Goal: Complete application form

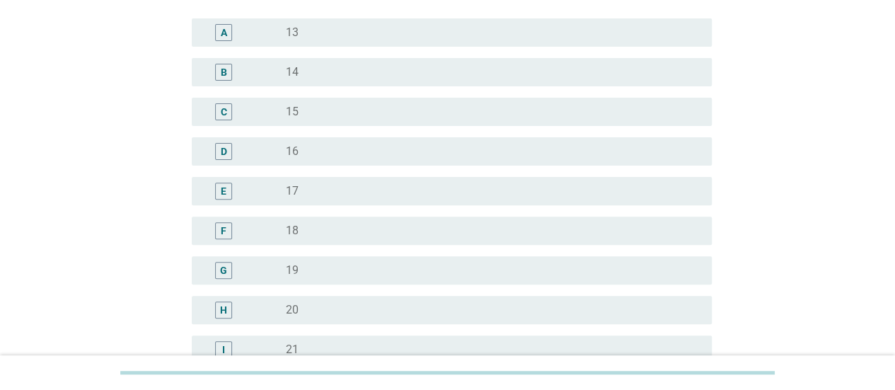
scroll to position [354, 0]
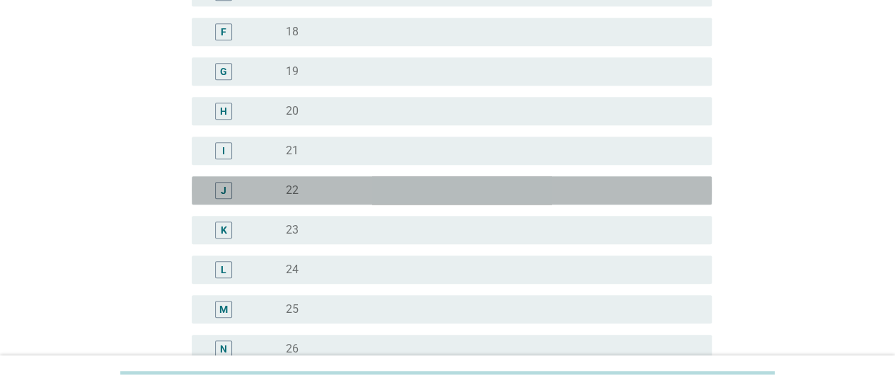
click at [320, 193] on div "radio_button_unchecked 22" at bounding box center [487, 190] width 403 height 14
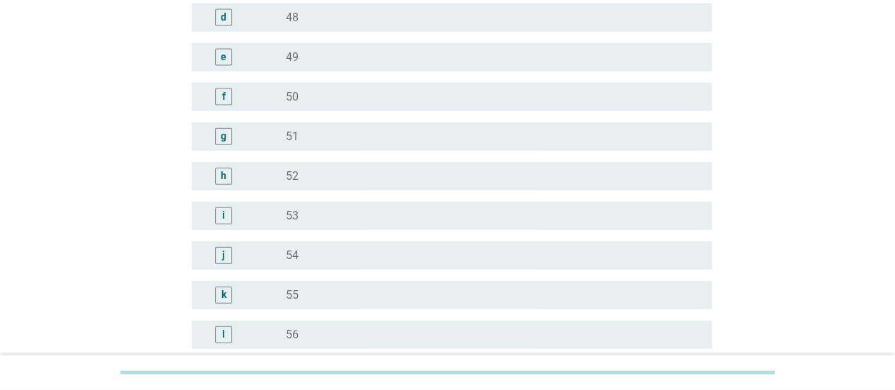
scroll to position [1855, 0]
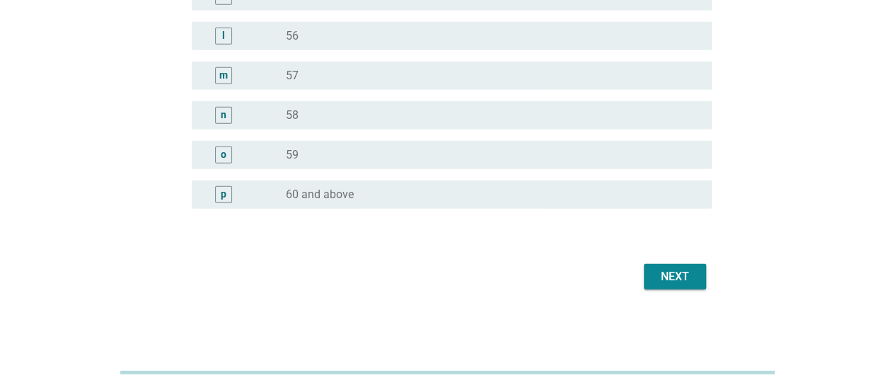
click at [684, 268] on div "Next" at bounding box center [675, 276] width 40 height 17
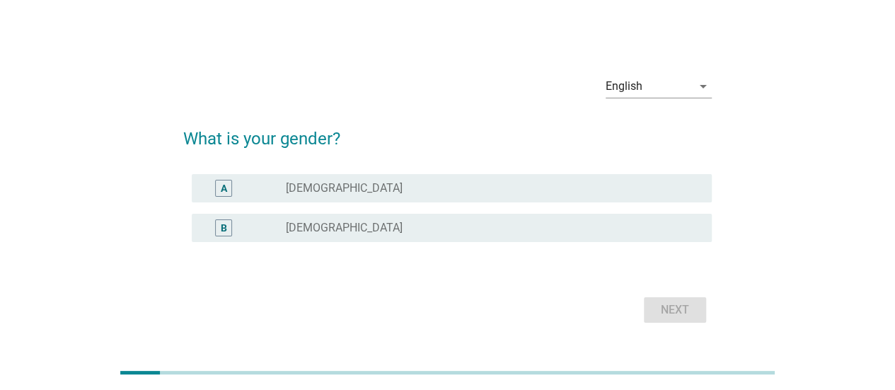
click at [287, 213] on div "B radio_button_unchecked [DEMOGRAPHIC_DATA]" at bounding box center [447, 228] width 528 height 40
click at [296, 226] on label "[DEMOGRAPHIC_DATA]" at bounding box center [344, 228] width 117 height 14
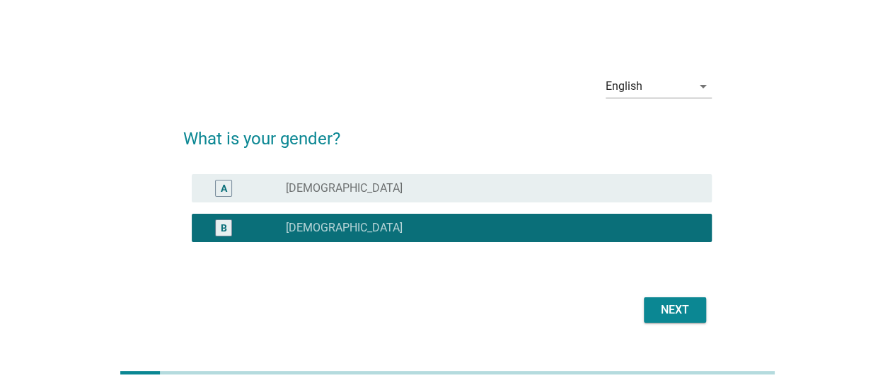
click at [688, 308] on div "Next" at bounding box center [675, 309] width 40 height 17
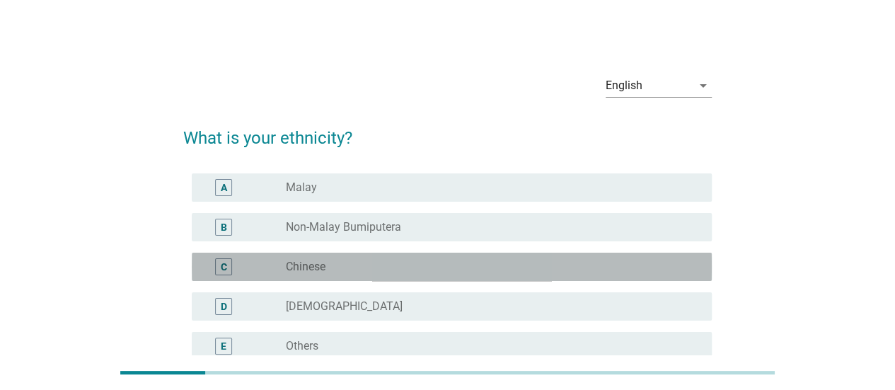
click at [420, 268] on div "radio_button_unchecked Chinese" at bounding box center [487, 267] width 403 height 14
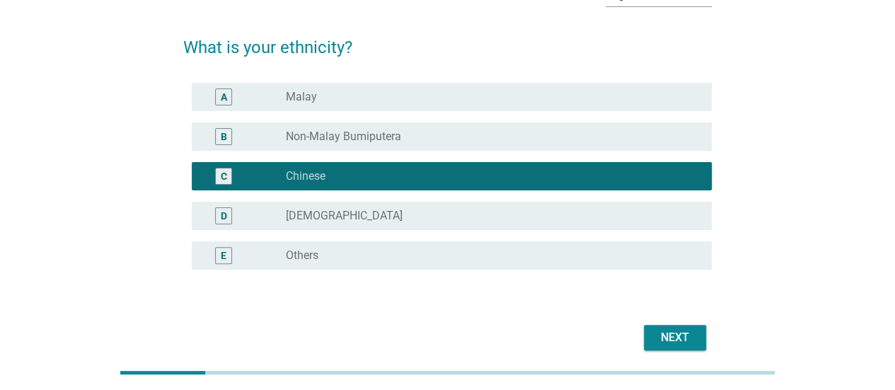
scroll to position [151, 0]
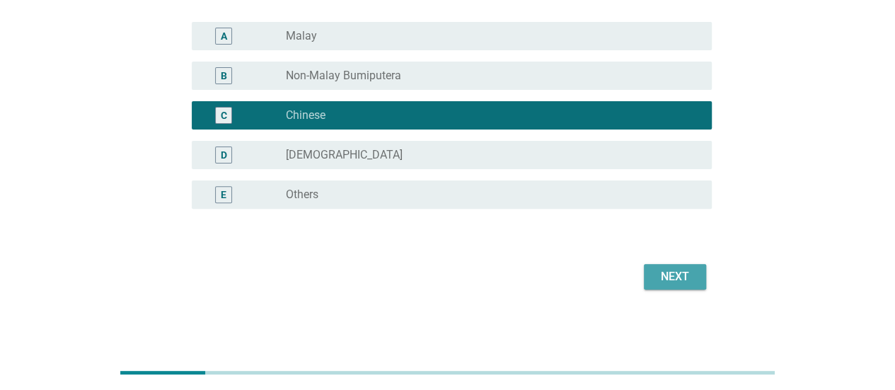
click at [655, 282] on div "Next" at bounding box center [675, 276] width 40 height 17
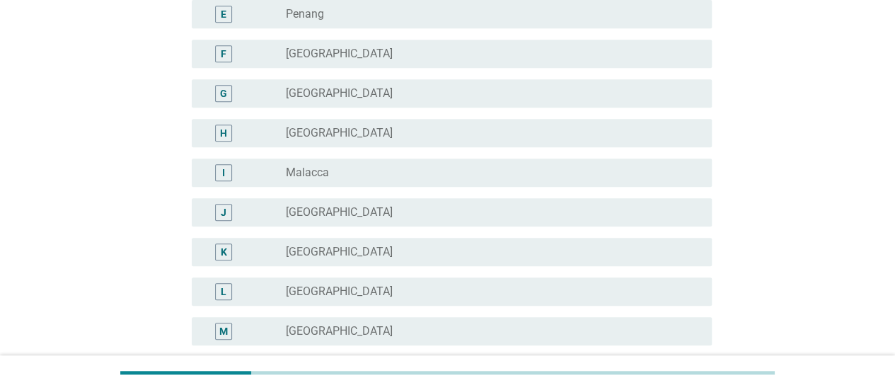
scroll to position [354, 0]
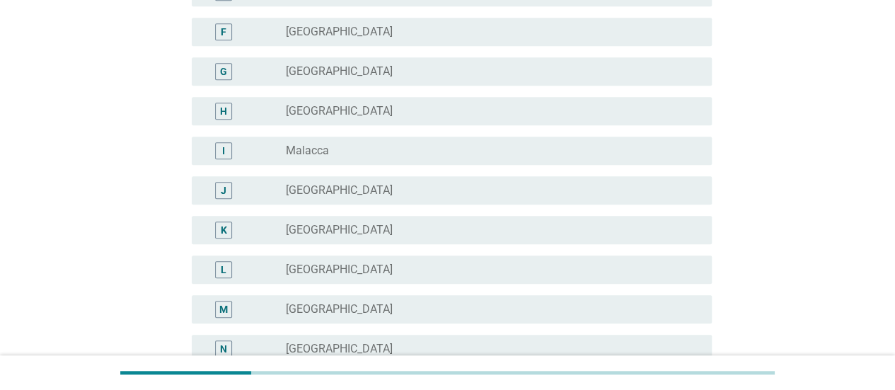
click at [385, 179] on div "J radio_button_unchecked [GEOGRAPHIC_DATA]" at bounding box center [452, 190] width 520 height 28
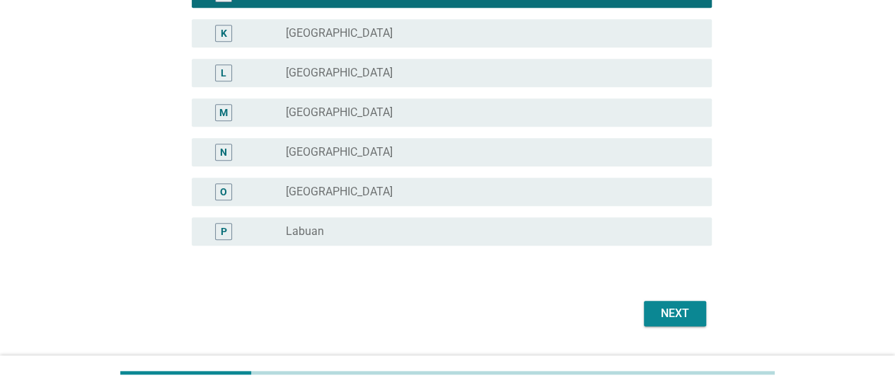
scroll to position [587, 0]
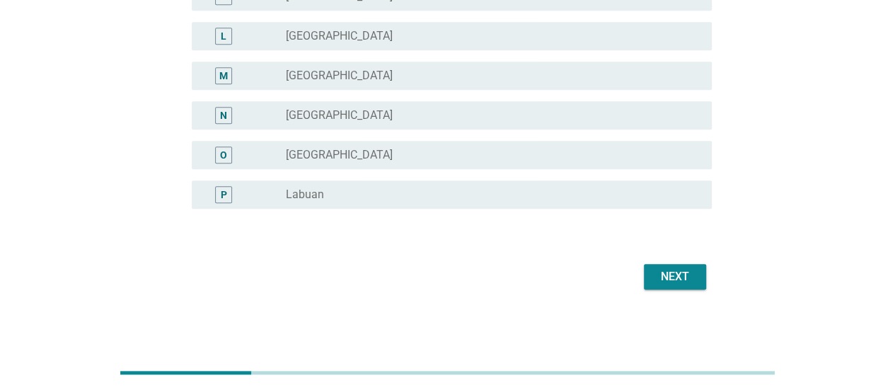
click at [669, 267] on button "Next" at bounding box center [675, 276] width 62 height 25
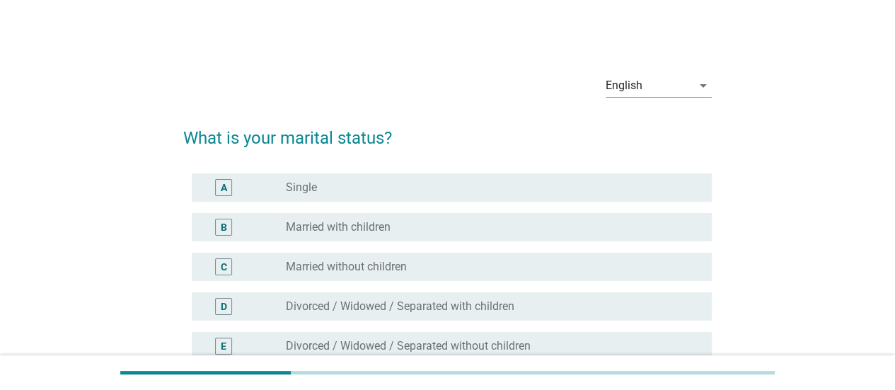
click at [395, 238] on div "B radio_button_unchecked Married with children" at bounding box center [452, 227] width 520 height 28
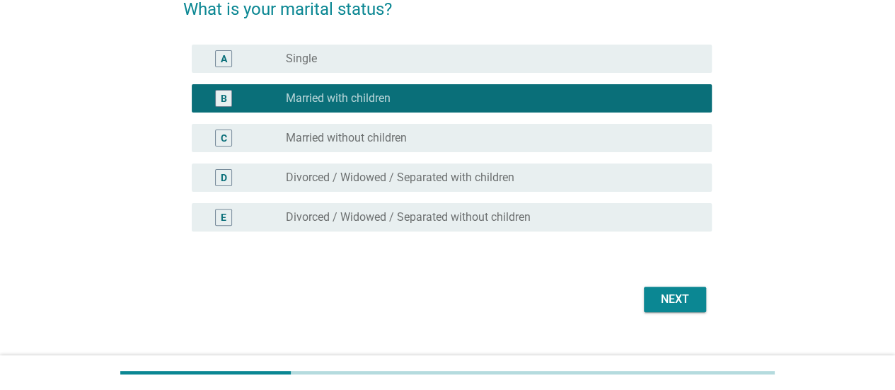
scroll to position [151, 0]
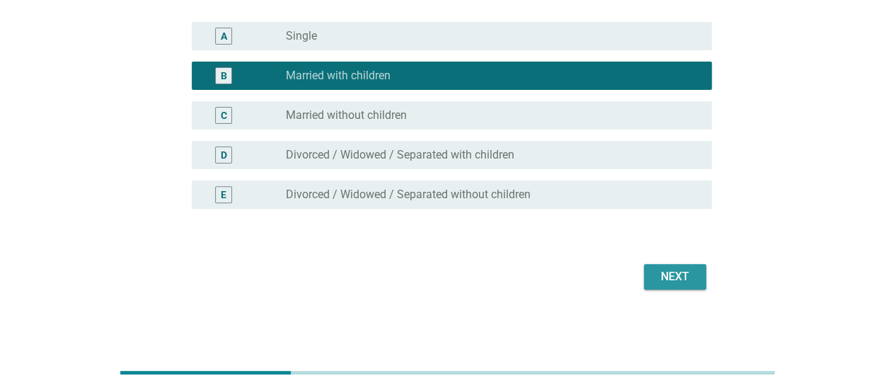
click at [690, 262] on div "Next" at bounding box center [447, 277] width 528 height 34
click at [659, 281] on div "Next" at bounding box center [675, 276] width 40 height 17
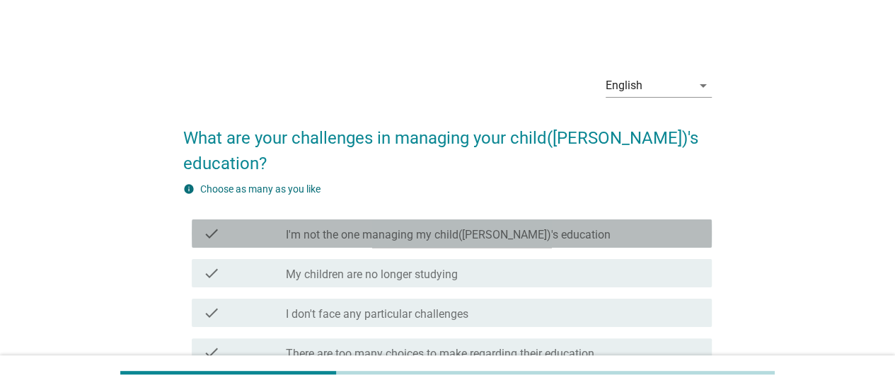
click at [436, 228] on label "I'm not the one managing my child([PERSON_NAME])'s education" at bounding box center [448, 235] width 325 height 14
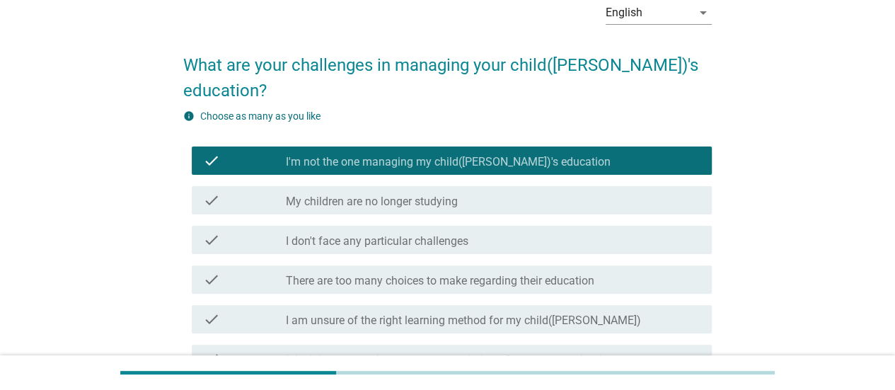
scroll to position [212, 0]
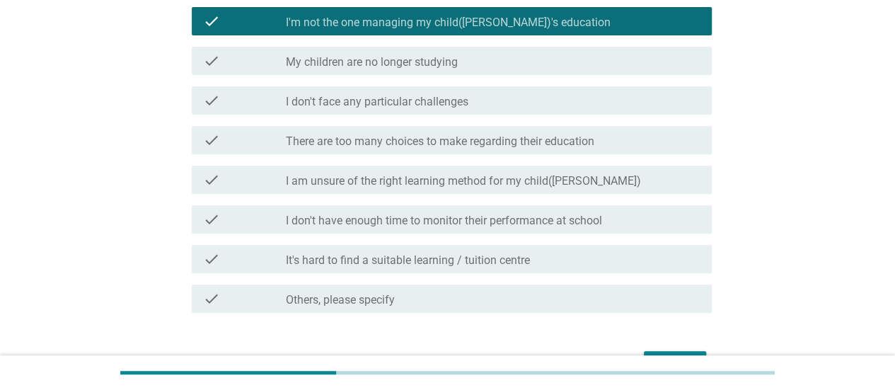
click at [432, 55] on label "My children are no longer studying" at bounding box center [372, 62] width 172 height 14
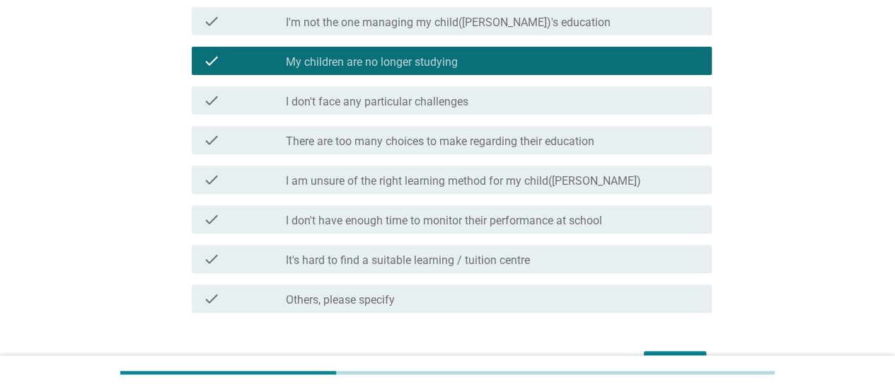
click at [526, 166] on div "check check_box_outline_blank I am unsure of the right learning method for my c…" at bounding box center [452, 180] width 520 height 28
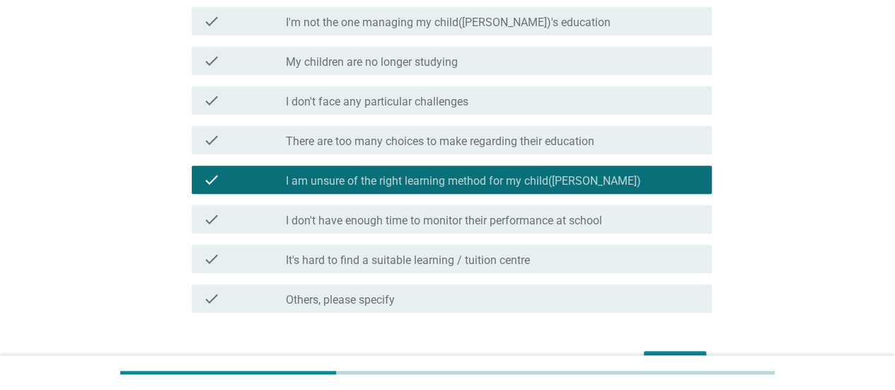
click at [566, 126] on div "check check_box_outline_blank There are too many choices to make regarding thei…" at bounding box center [452, 140] width 520 height 28
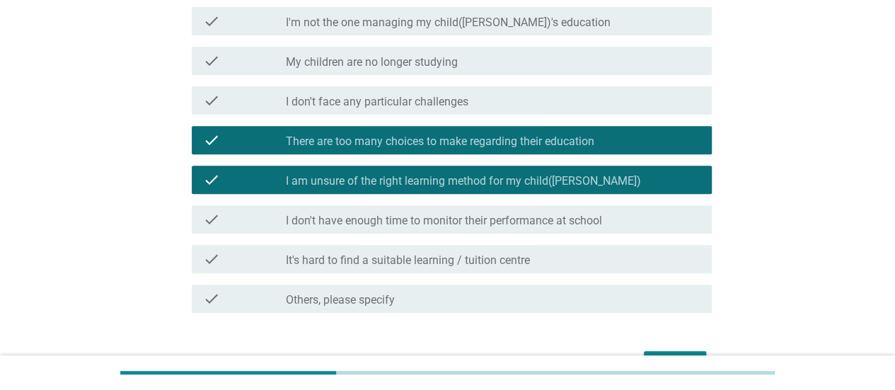
click at [589, 171] on div "check_box_outline_blank I am unsure of the right learning method for my child([…" at bounding box center [493, 179] width 415 height 17
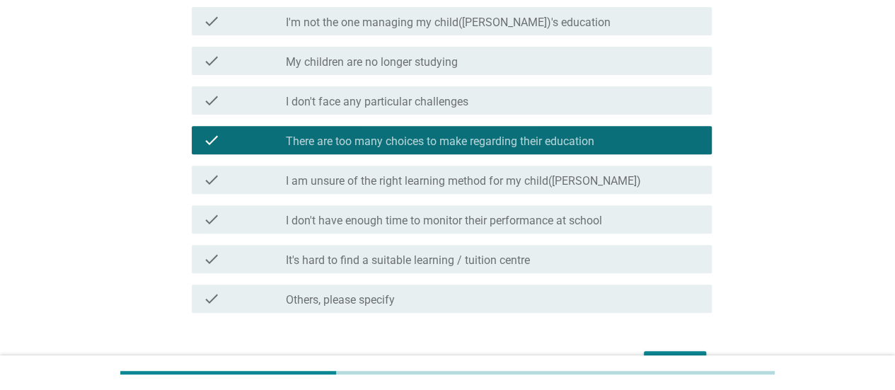
click at [678, 351] on button "Next" at bounding box center [675, 363] width 62 height 25
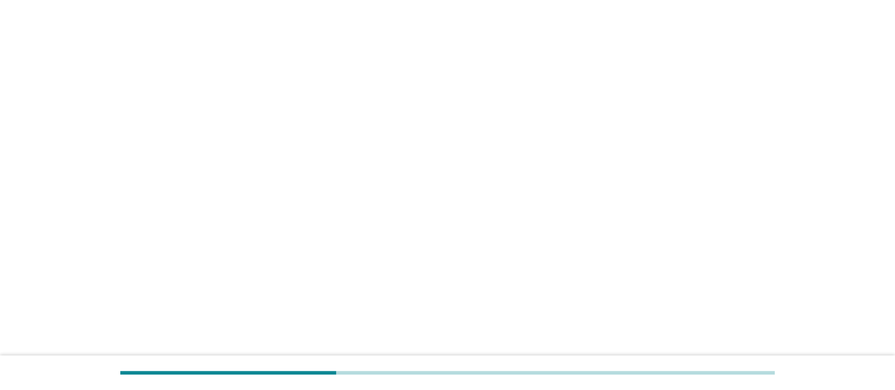
scroll to position [0, 0]
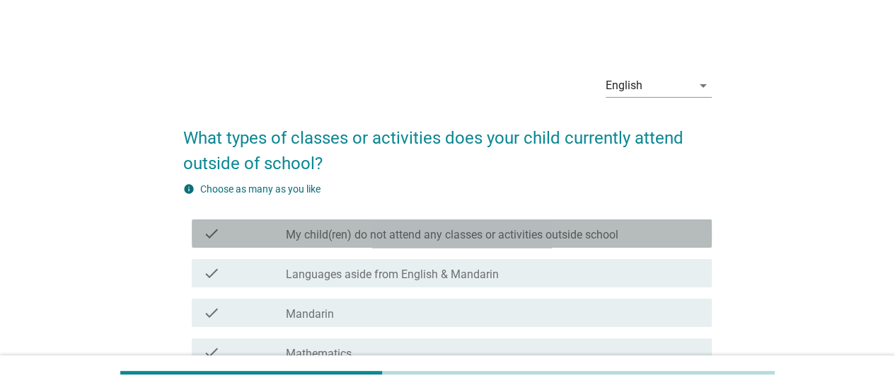
click at [364, 233] on label "My child(ren) do not attend any classes or activities outside school" at bounding box center [452, 235] width 333 height 14
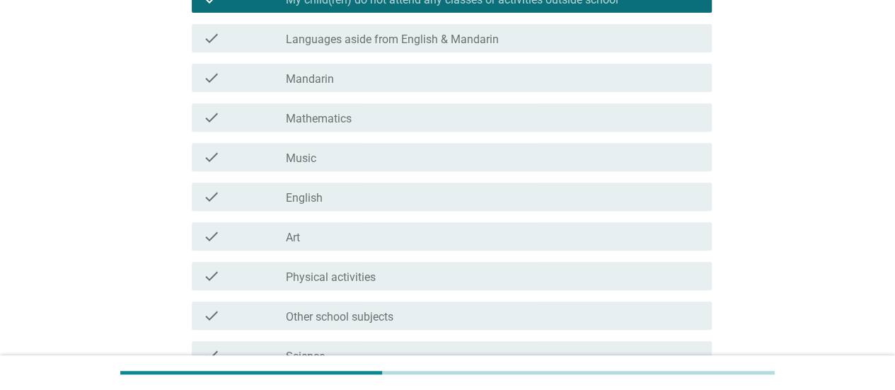
scroll to position [354, 0]
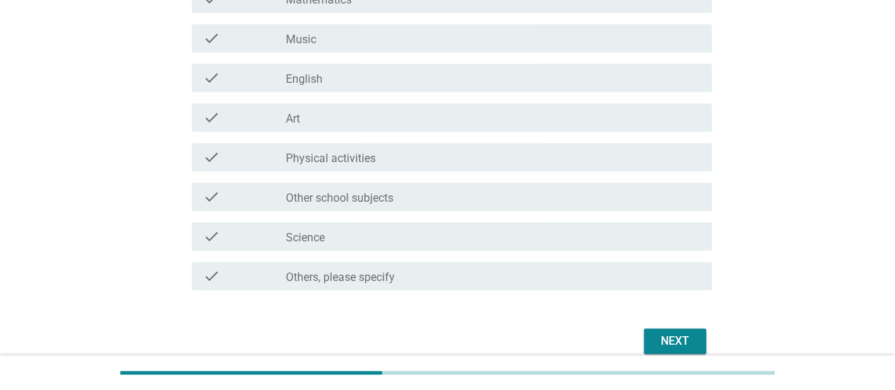
click at [522, 135] on div "check check_box_outline_blank Art" at bounding box center [447, 118] width 528 height 40
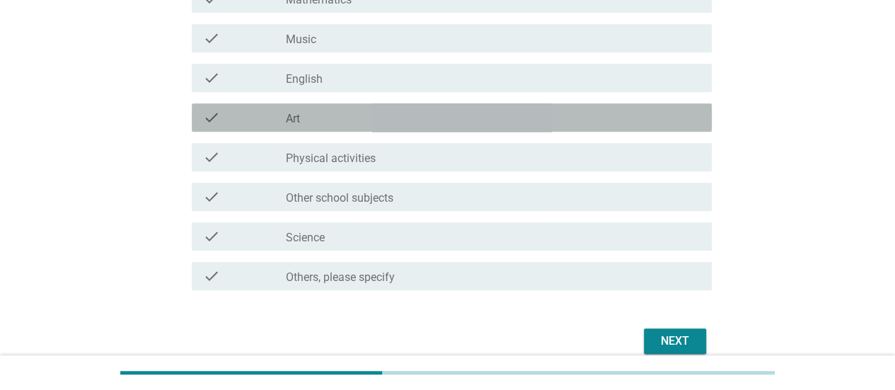
click at [529, 110] on div "check_box_outline_blank Art" at bounding box center [493, 117] width 415 height 17
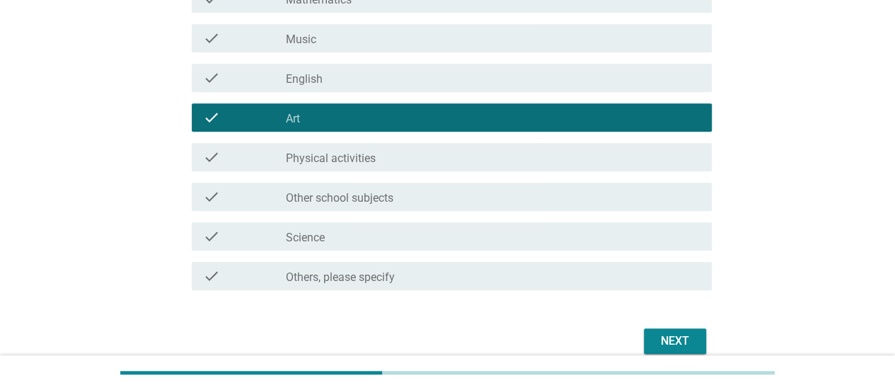
click at [529, 79] on div "check_box_outline_blank English" at bounding box center [493, 77] width 415 height 17
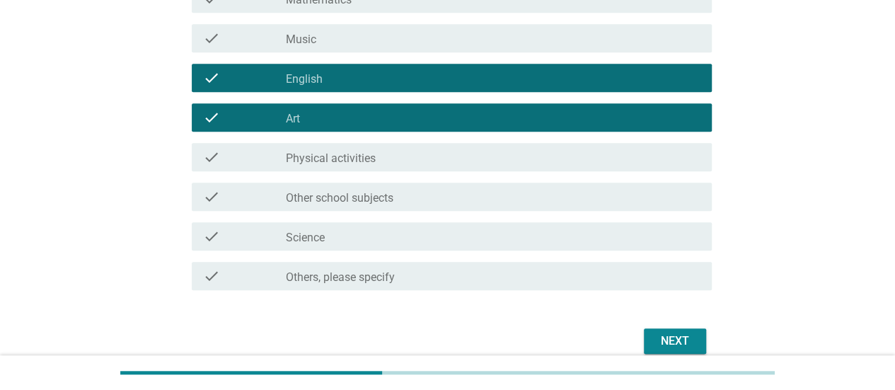
click at [683, 333] on div "Next" at bounding box center [675, 341] width 40 height 17
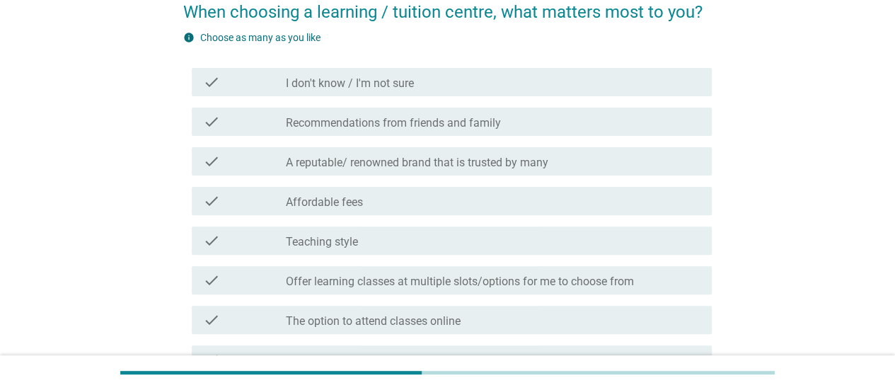
scroll to position [212, 0]
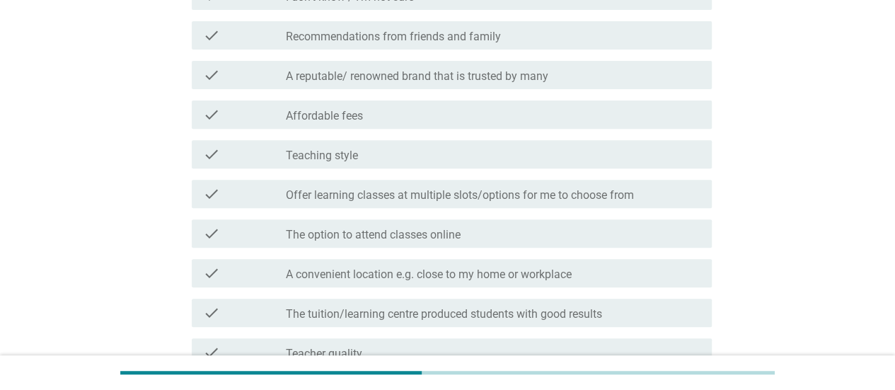
click at [347, 96] on div "check check_box_outline_blank Affordable fees" at bounding box center [447, 115] width 528 height 40
click at [349, 109] on label "Affordable fees" at bounding box center [324, 116] width 77 height 14
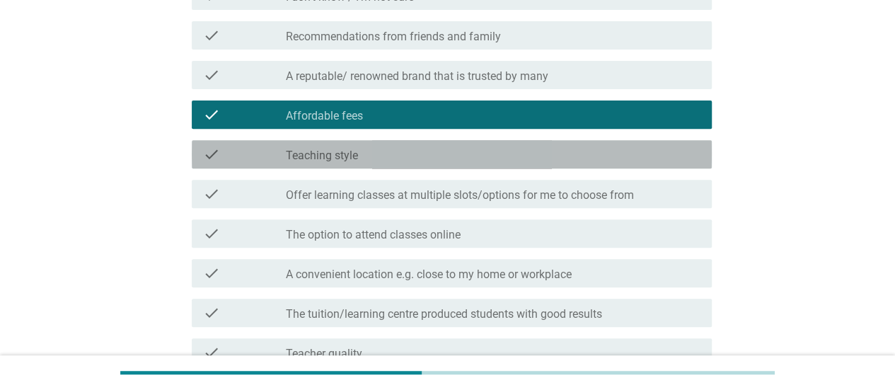
click at [346, 153] on label "Teaching style" at bounding box center [322, 156] width 72 height 14
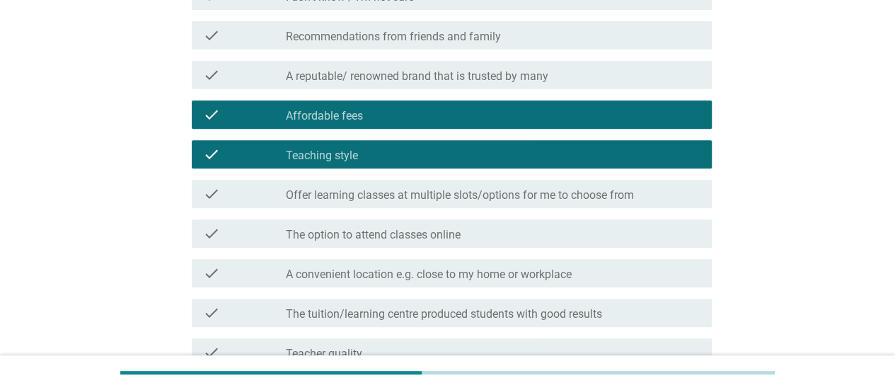
click at [369, 207] on div "check check_box_outline_blank Offer learning classes at multiple slots/options …" at bounding box center [452, 194] width 520 height 28
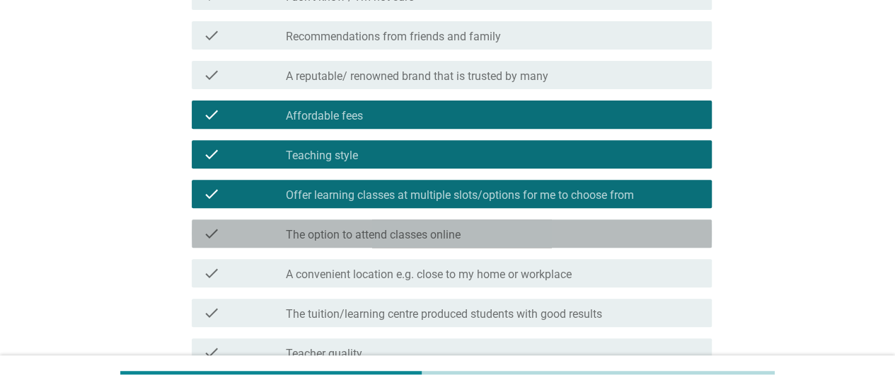
click at [371, 237] on label "The option to attend classes online" at bounding box center [373, 235] width 175 height 14
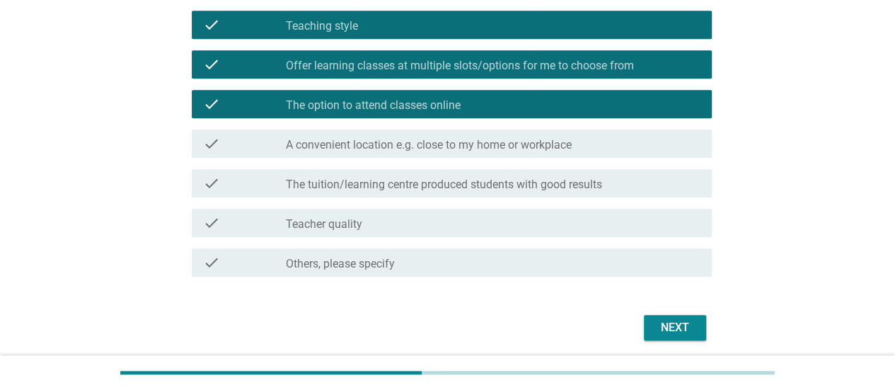
scroll to position [393, 0]
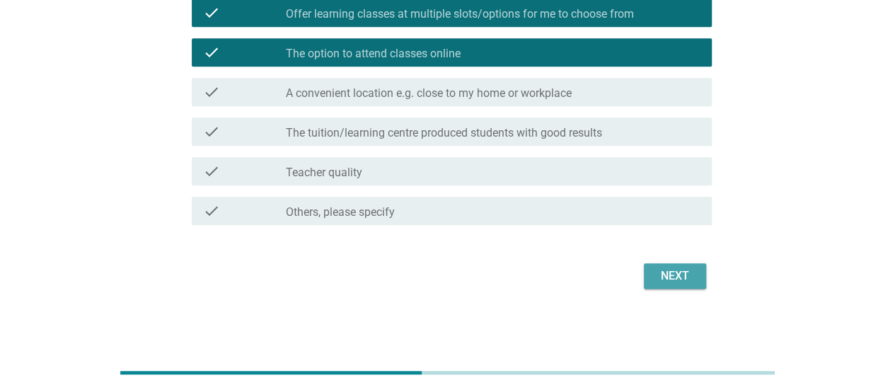
click at [683, 280] on div "Next" at bounding box center [675, 275] width 40 height 17
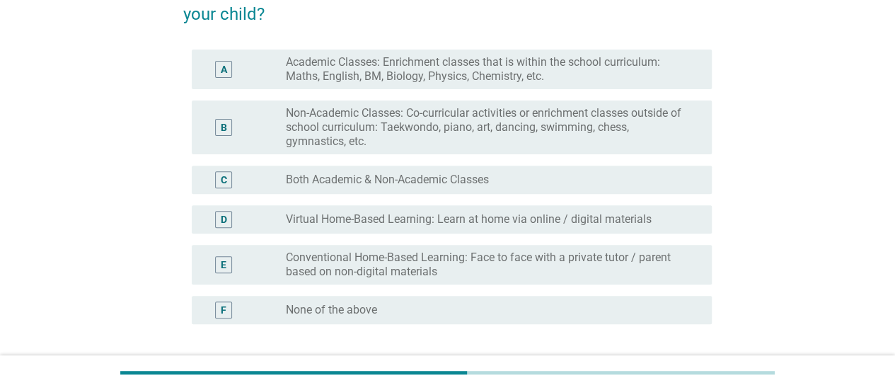
scroll to position [283, 0]
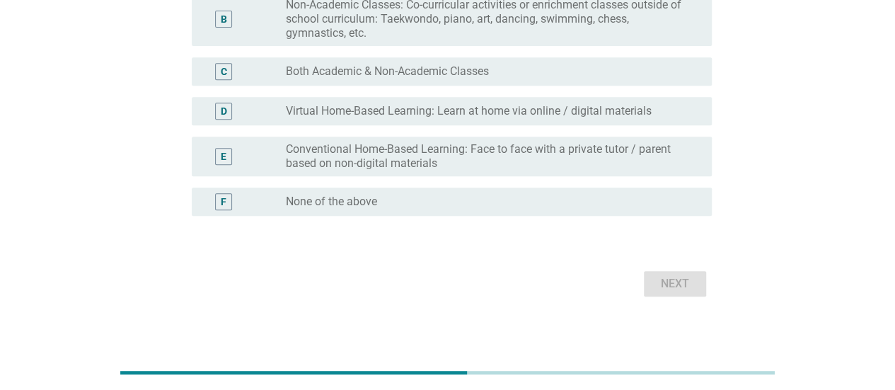
click at [461, 28] on label "Non-Academic Classes: Co-curricular activities or enrichment classes outside of…" at bounding box center [487, 19] width 403 height 42
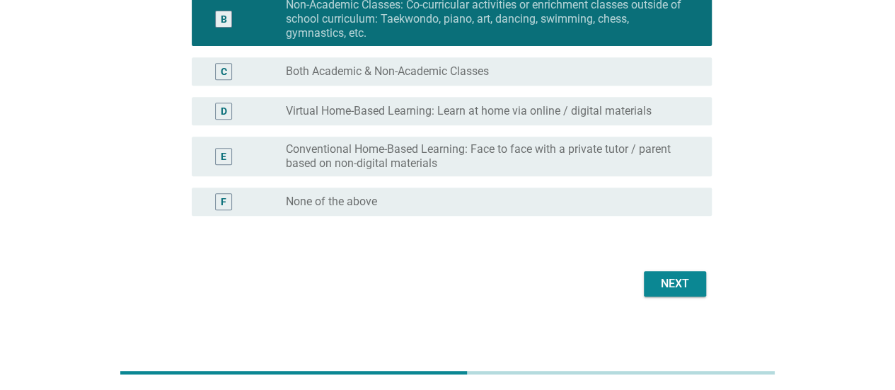
click at [464, 104] on label "Virtual Home-Based Learning: Learn at home via online / digital materials" at bounding box center [469, 111] width 366 height 14
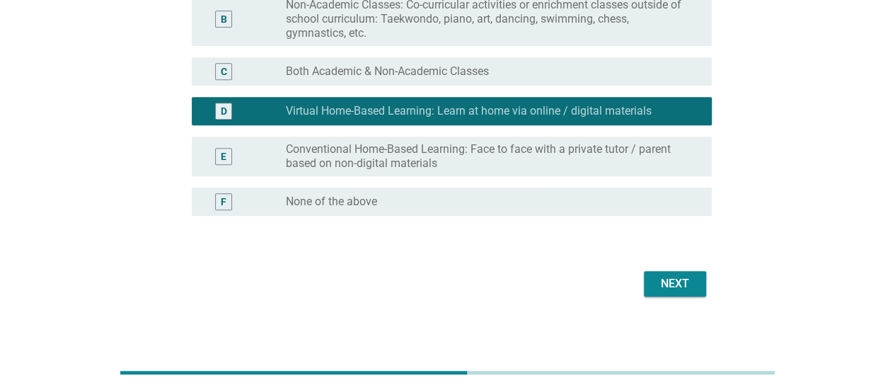
click at [682, 285] on div "Next" at bounding box center [675, 283] width 40 height 17
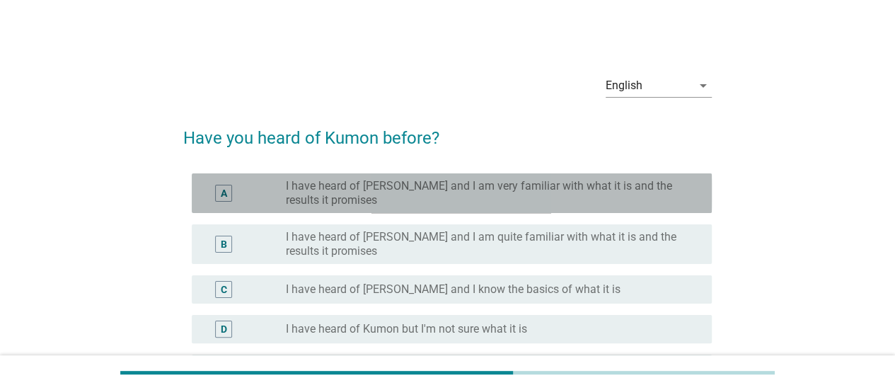
click at [539, 205] on label "I have heard of [PERSON_NAME] and I am very familiar with what it is and the re…" at bounding box center [487, 193] width 403 height 28
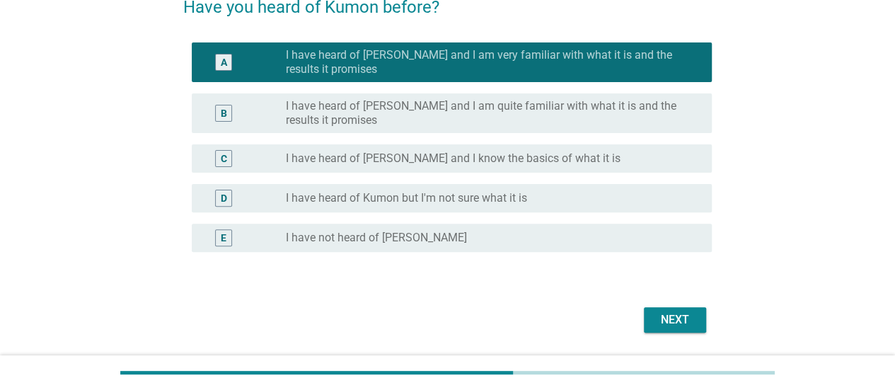
scroll to position [174, 0]
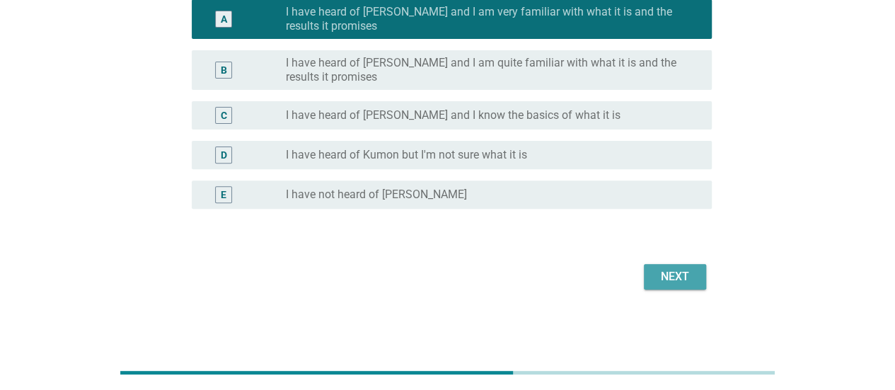
click at [670, 273] on div "Next" at bounding box center [675, 276] width 40 height 17
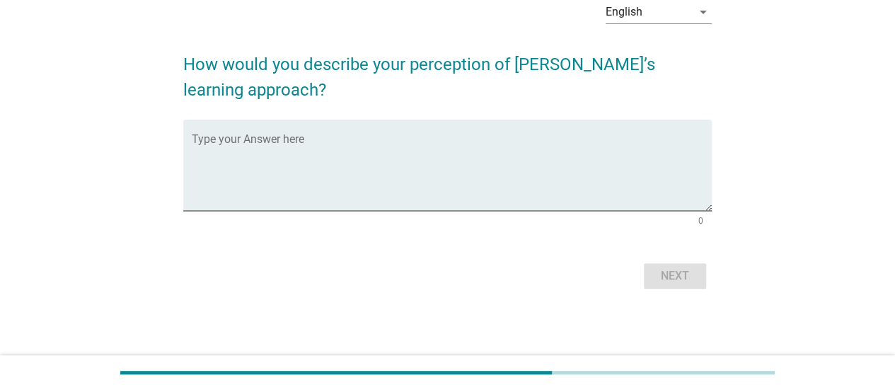
scroll to position [0, 0]
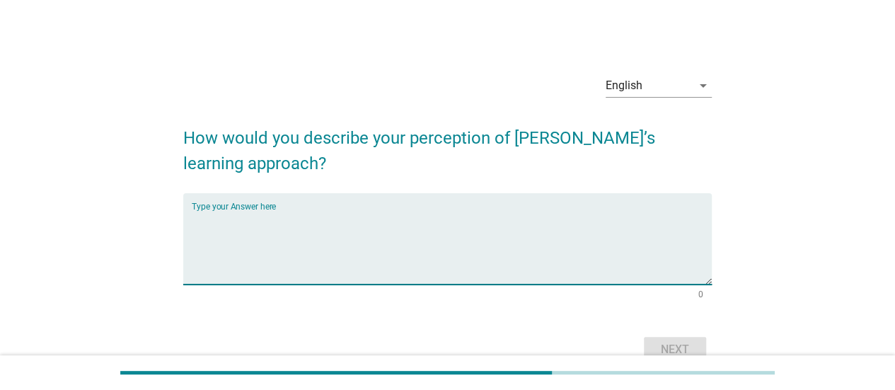
click at [374, 216] on textarea "Type your Answer here" at bounding box center [452, 247] width 520 height 74
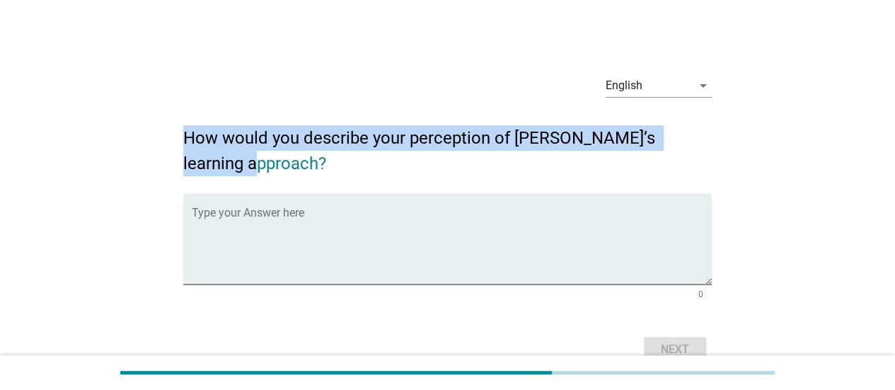
drag, startPoint x: 273, startPoint y: 161, endPoint x: 160, endPoint y: 128, distance: 118.0
click at [160, 128] on div "English arrow_drop_down How would you describe your perception of [PERSON_NAME]…" at bounding box center [447, 215] width 827 height 326
copy h2 "How would you describe your perception of [PERSON_NAME]’s learning approach?"
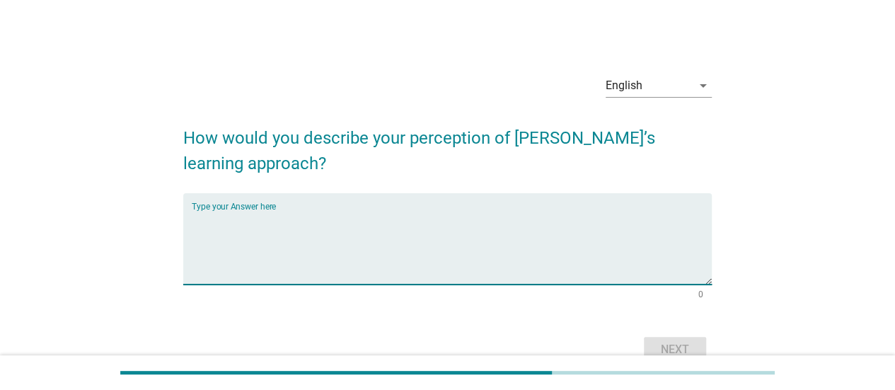
click at [313, 234] on textarea "Type your Answer here" at bounding box center [452, 247] width 520 height 74
paste textarea "Mastery through repetition: Students only move on once they’ve mastered the cur…"
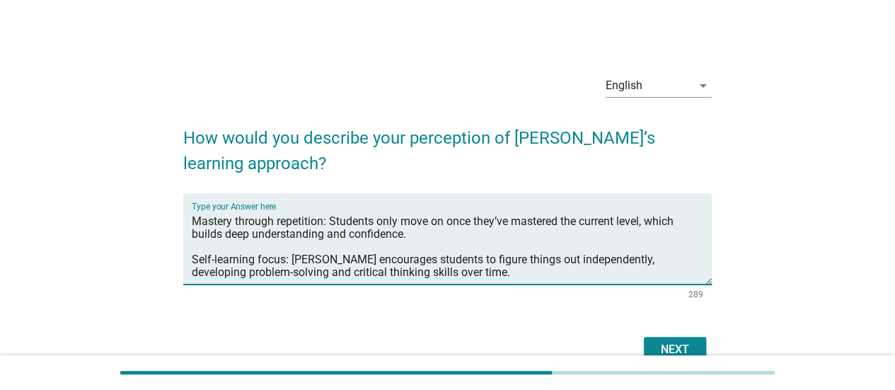
type textarea "Mastery through repetition: Students only move on once they’ve mastered the cur…"
click at [659, 345] on div "Next" at bounding box center [675, 349] width 40 height 17
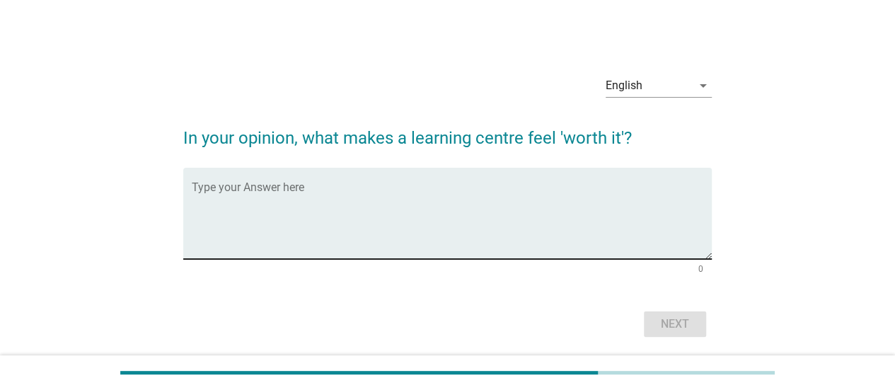
click at [375, 197] on textarea "Type your Answer here" at bounding box center [452, 222] width 520 height 74
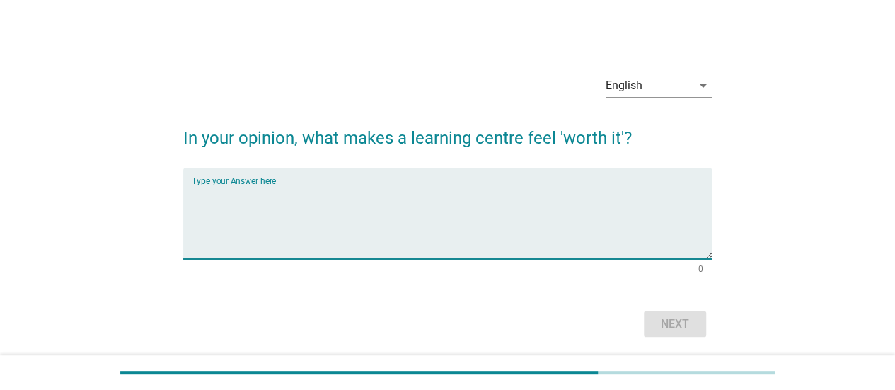
click at [442, 126] on h2 "In your opinion, what makes a learning centre feel 'worth it'?" at bounding box center [447, 131] width 528 height 40
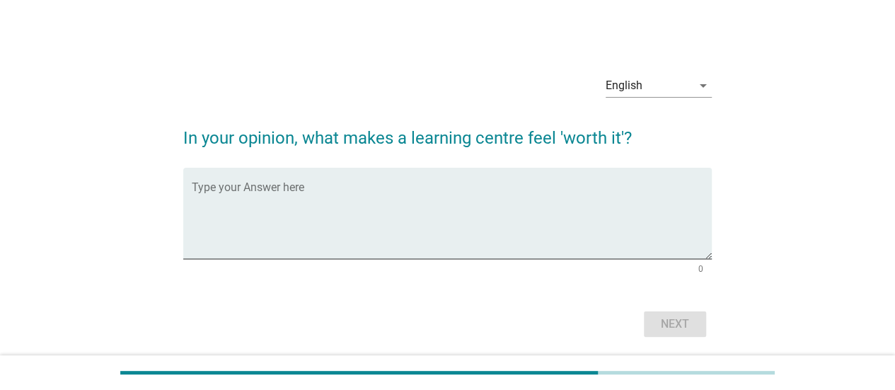
click at [447, 132] on h2 "In your opinion, what makes a learning centre feel 'worth it'?" at bounding box center [447, 131] width 528 height 40
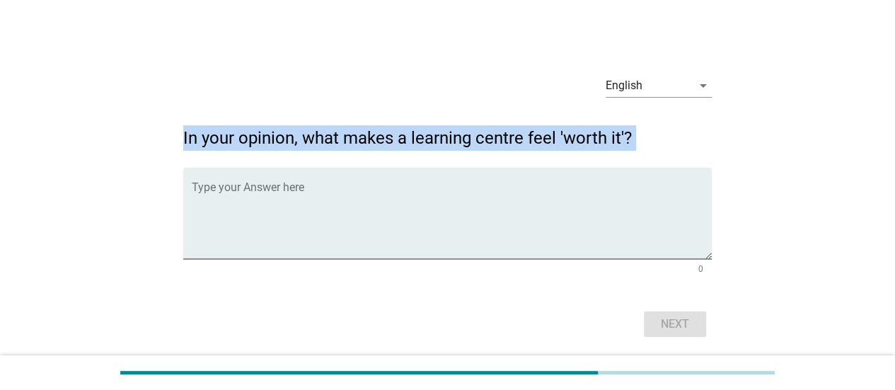
click at [447, 132] on h2 "In your opinion, what makes a learning centre feel 'worth it'?" at bounding box center [447, 131] width 528 height 40
copy form "In your opinion, what makes a learning centre feel 'worth it'?"
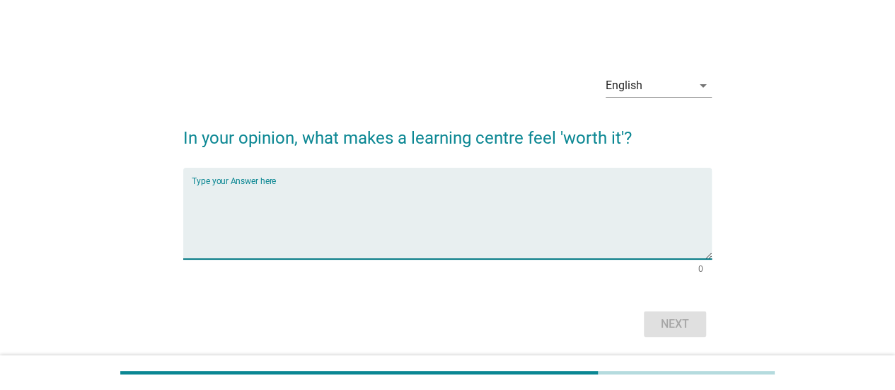
click at [368, 214] on textarea "Type your Answer here" at bounding box center [452, 222] width 520 height 74
paste textarea "Clear, Measurable Progress Students genuinely improve in skills like math, read…"
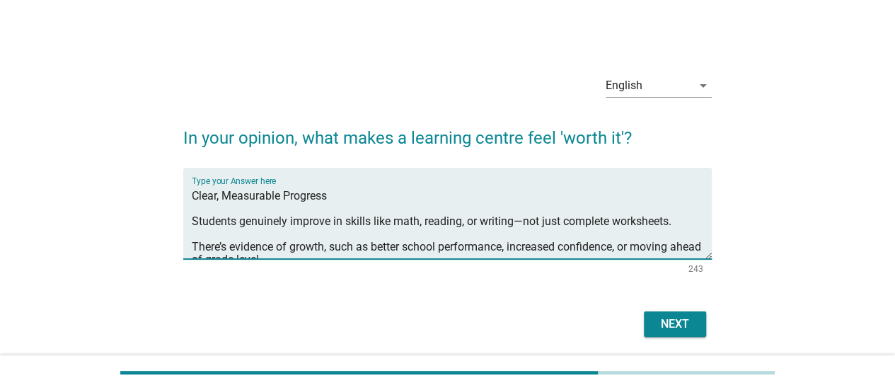
scroll to position [8, 0]
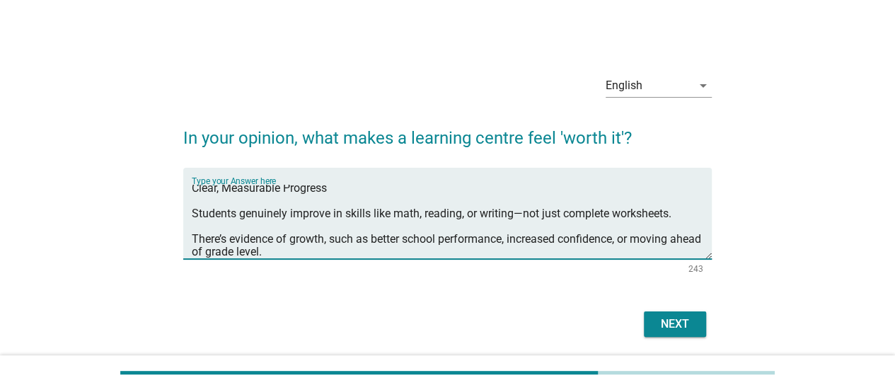
type textarea "Clear, Measurable Progress Students genuinely improve in skills like math, read…"
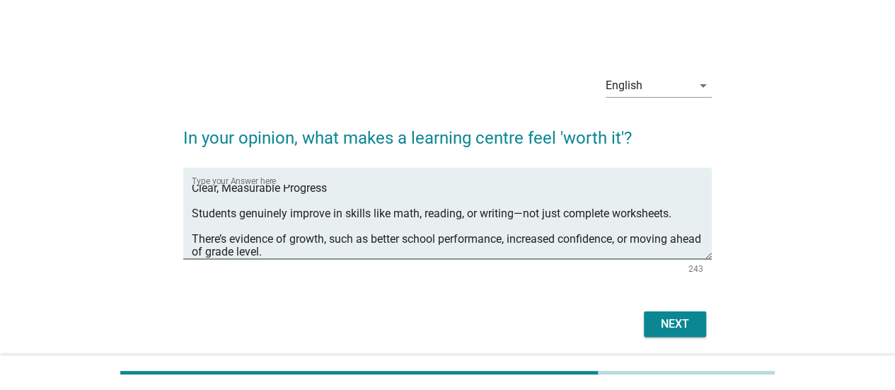
click at [650, 310] on div "Next" at bounding box center [447, 324] width 528 height 34
click at [661, 313] on button "Next" at bounding box center [675, 323] width 62 height 25
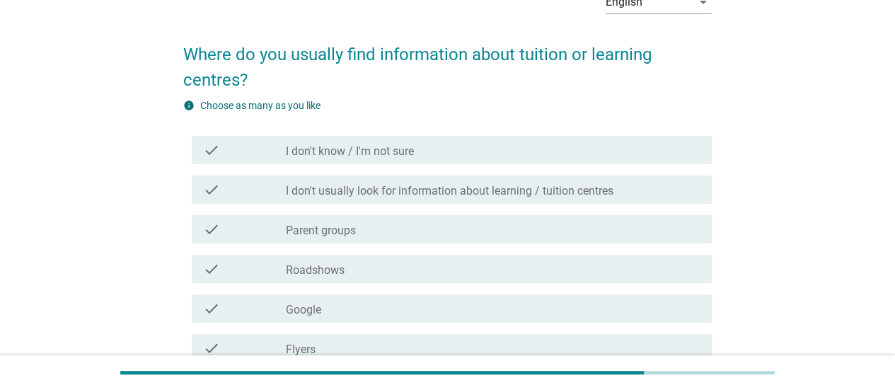
scroll to position [141, 0]
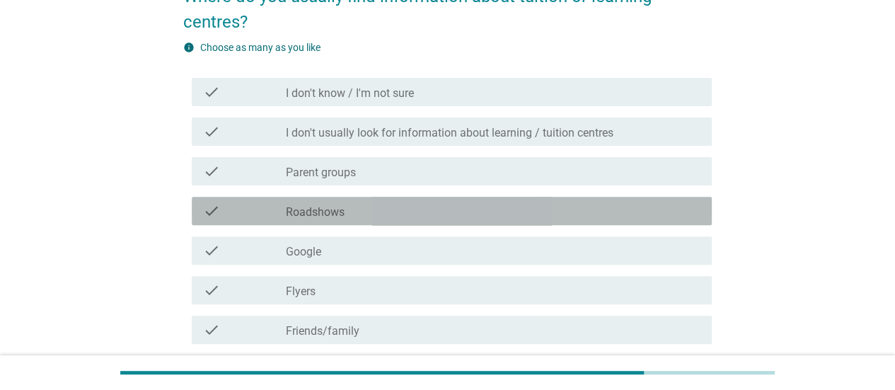
click at [357, 216] on div "check_box_outline_blank Roadshows" at bounding box center [493, 210] width 415 height 17
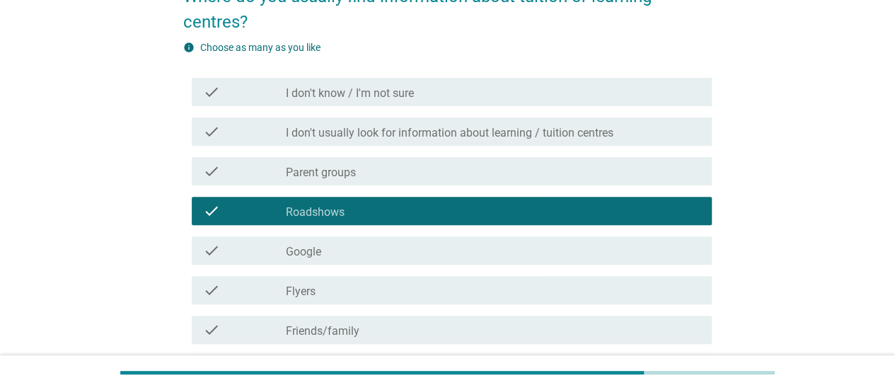
click at [364, 181] on div "check check_box_outline_blank Parent groups" at bounding box center [452, 171] width 520 height 28
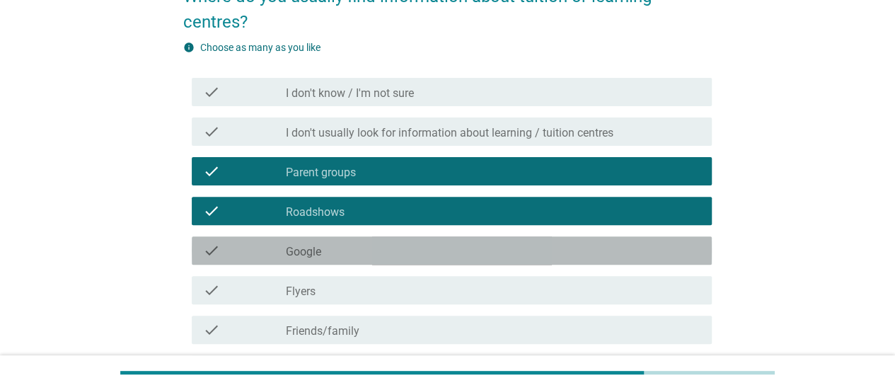
click at [372, 247] on div "check_box_outline_blank Google" at bounding box center [493, 250] width 415 height 17
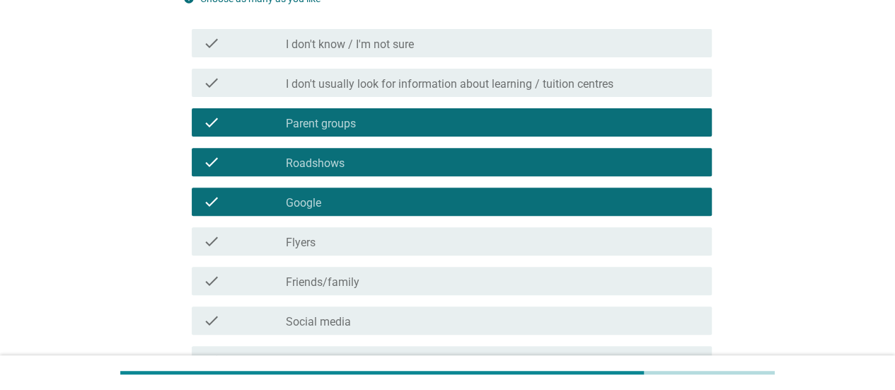
scroll to position [340, 0]
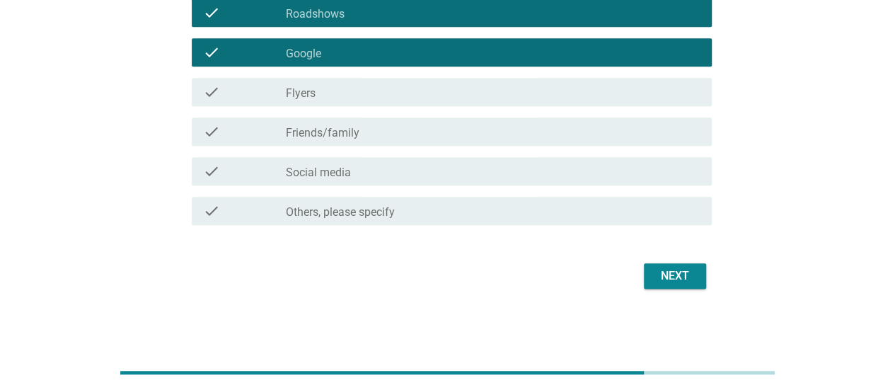
click at [682, 274] on div "Next" at bounding box center [675, 275] width 40 height 17
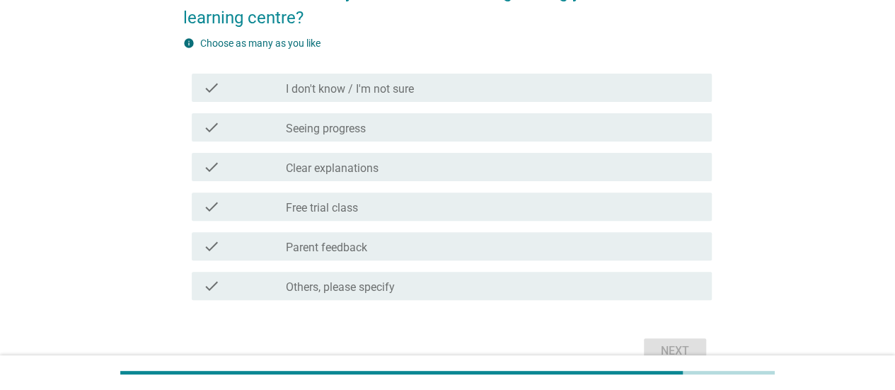
scroll to position [221, 0]
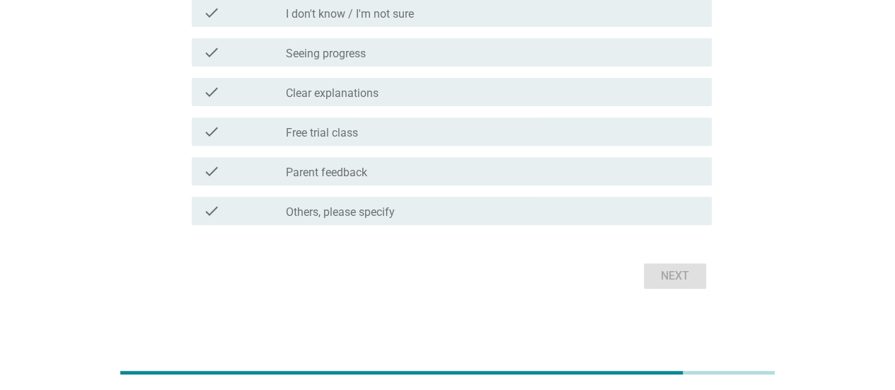
click at [419, 112] on div "check check_box_outline_blank Free trial class" at bounding box center [447, 132] width 528 height 40
click at [424, 78] on div "check check_box_outline_blank Clear explanations" at bounding box center [452, 92] width 520 height 28
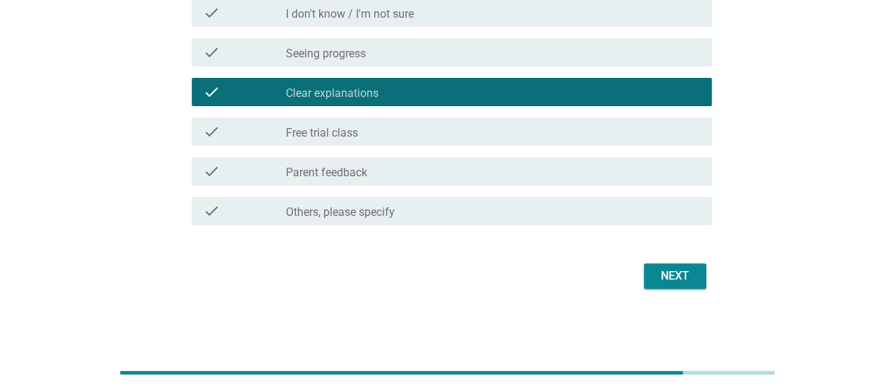
click at [434, 137] on div "check_box_outline_blank Free trial class" at bounding box center [493, 131] width 415 height 17
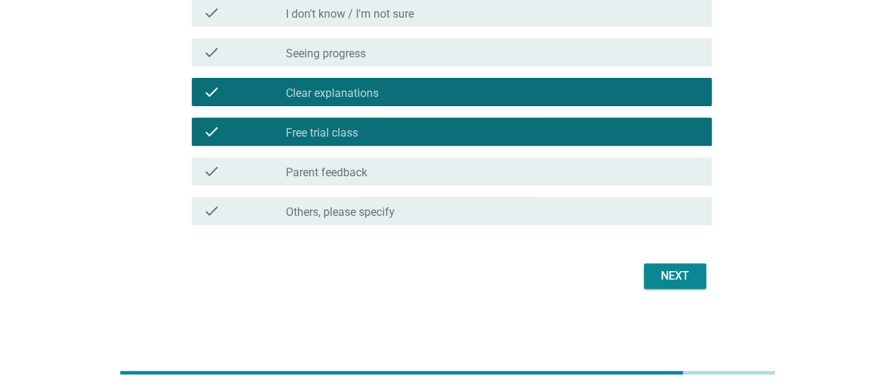
click at [671, 277] on div "Next" at bounding box center [675, 275] width 40 height 17
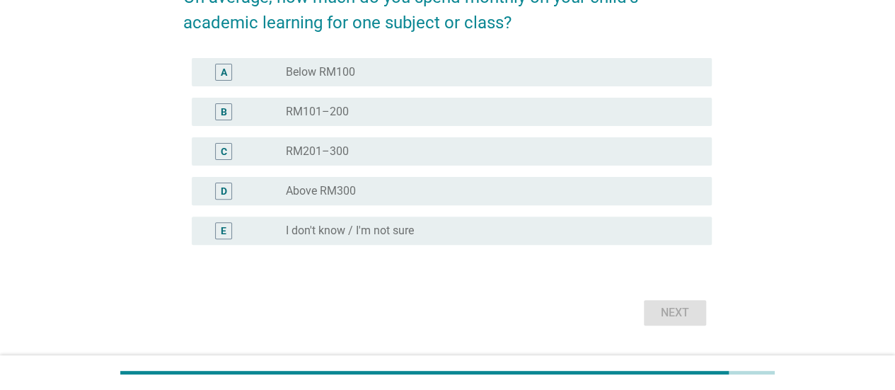
scroll to position [177, 0]
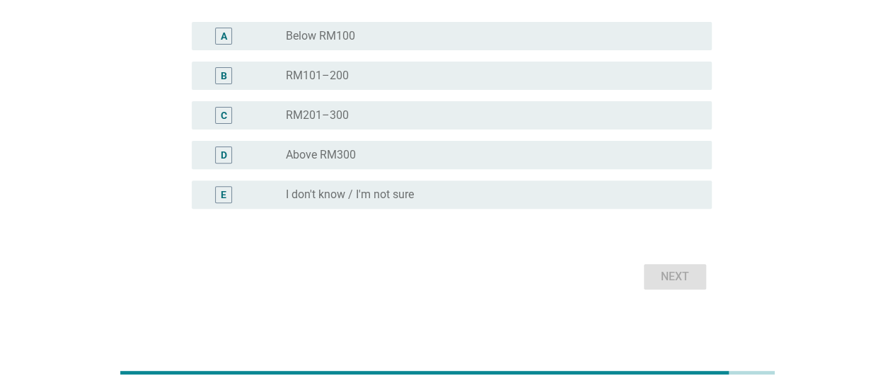
click at [376, 110] on div "radio_button_unchecked RM201–300" at bounding box center [487, 115] width 403 height 14
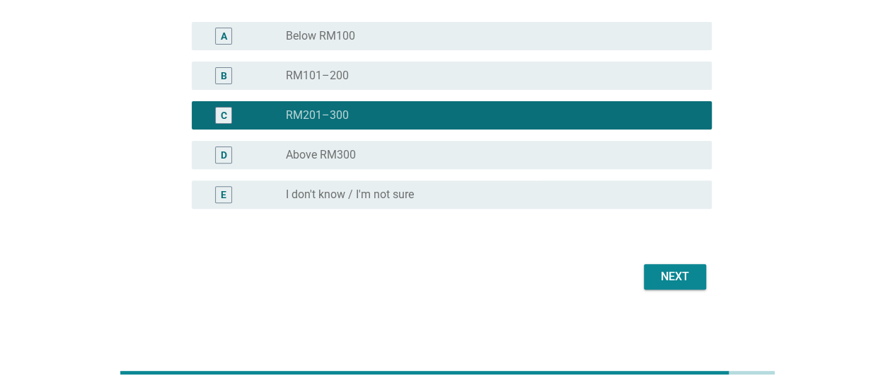
click at [705, 292] on div "Next" at bounding box center [447, 277] width 528 height 34
click at [682, 268] on div "Next" at bounding box center [675, 276] width 40 height 17
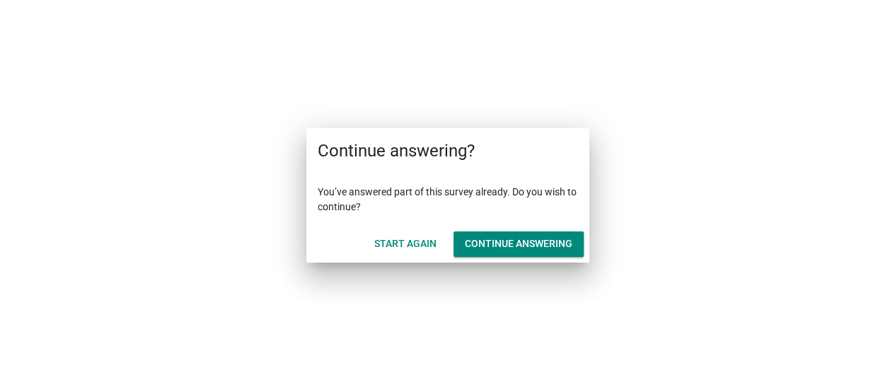
click at [495, 249] on div "Continue answering" at bounding box center [519, 243] width 108 height 15
